Goal: Book appointment/travel/reservation

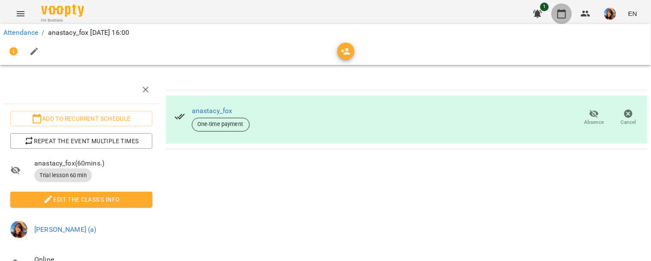
click at [559, 7] on button "button" at bounding box center [562, 13] width 21 height 21
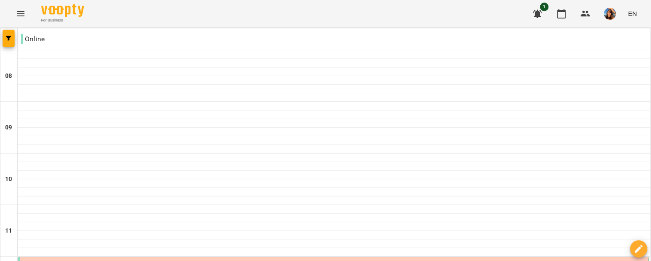
scroll to position [413, 0]
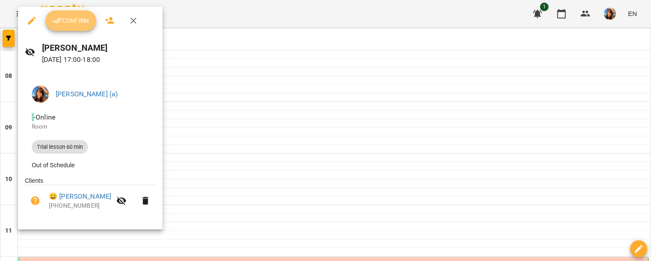
click at [71, 15] on button "Confirm" at bounding box center [71, 20] width 51 height 21
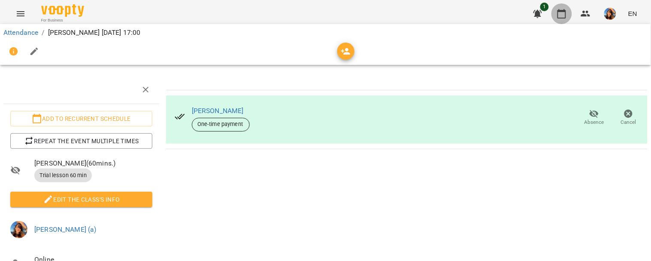
click at [560, 12] on icon "button" at bounding box center [562, 13] width 9 height 9
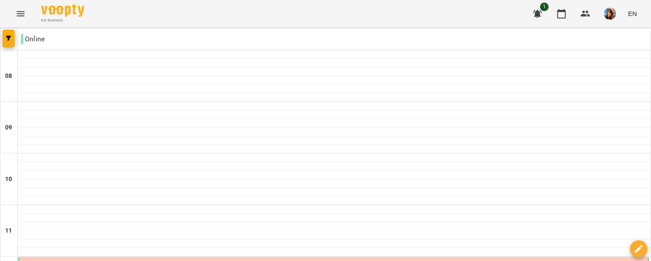
scroll to position [440, 0]
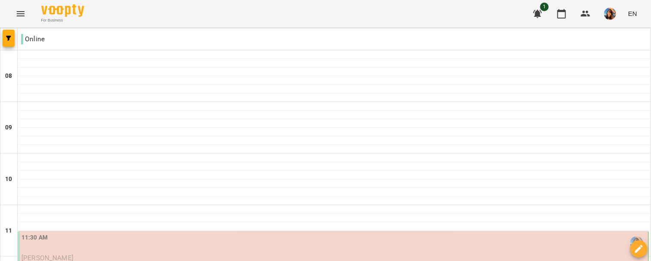
scroll to position [165, 0]
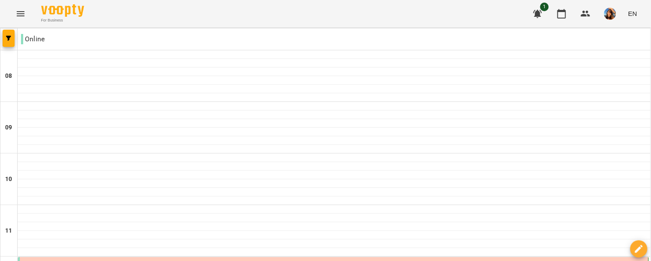
scroll to position [619, 0]
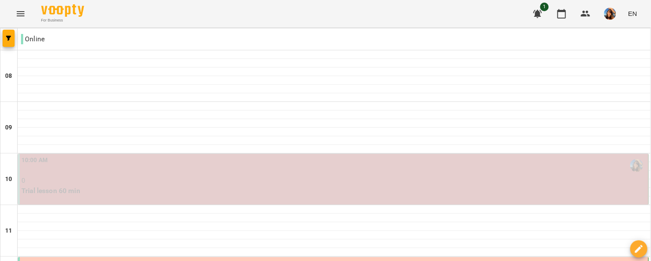
scroll to position [106, 0]
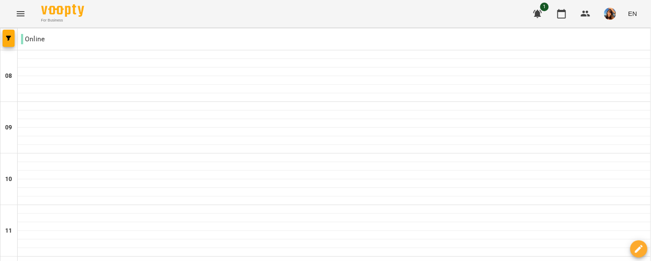
scroll to position [619, 0]
type input "**********"
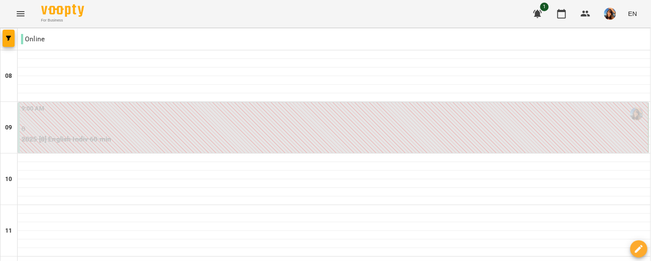
scroll to position [0, 0]
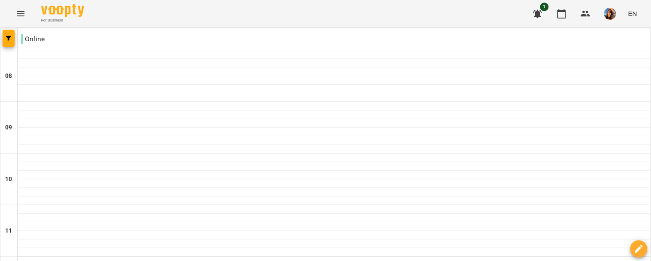
scroll to position [333, 0]
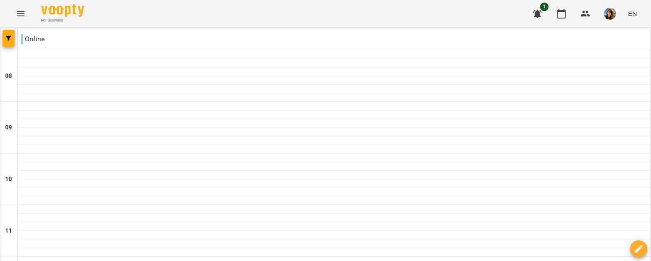
type input "**********"
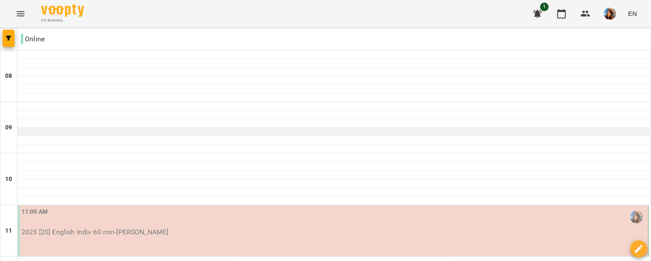
scroll to position [445, 0]
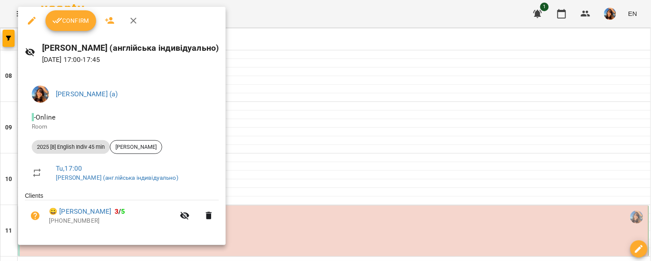
click at [282, 52] on div at bounding box center [325, 130] width 651 height 261
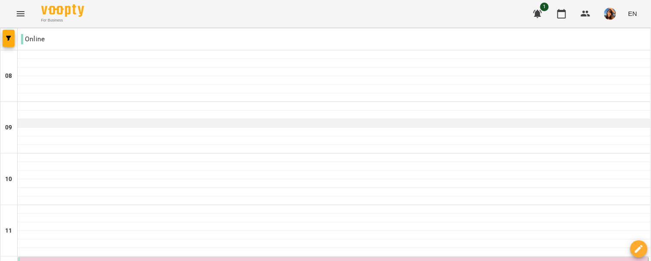
scroll to position [140, 0]
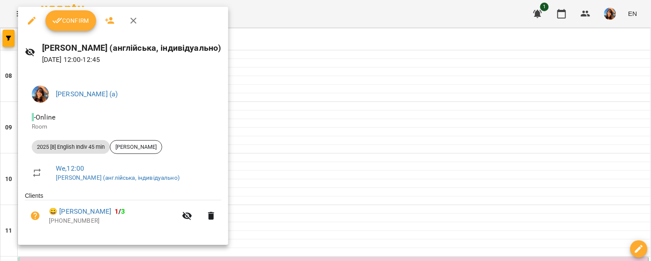
click at [132, 21] on icon "button" at bounding box center [133, 20] width 10 height 10
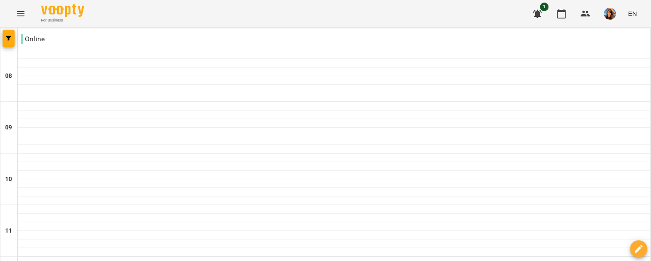
scroll to position [561, 0]
